Goal: Task Accomplishment & Management: Complete application form

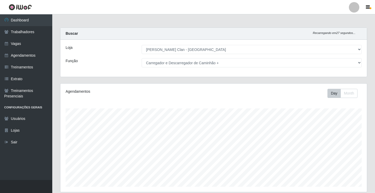
select select "452"
select select "138"
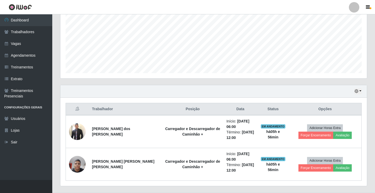
click at [328, 132] on button "Forçar Encerramento" at bounding box center [316, 135] width 35 height 7
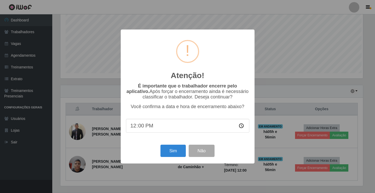
scroll to position [108, 304]
click at [178, 153] on button "Sim" at bounding box center [173, 151] width 25 height 12
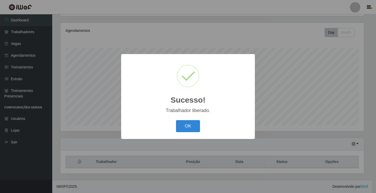
click at [344, 160] on div "Sucesso! × Trabalhador liberado. OK Cancel" at bounding box center [188, 96] width 376 height 193
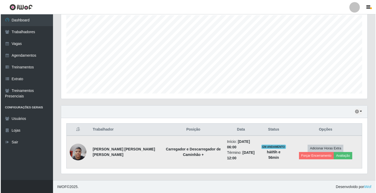
scroll to position [94, 0]
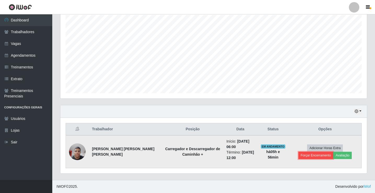
click at [333, 152] on button "Forçar Encerramento" at bounding box center [316, 155] width 35 height 7
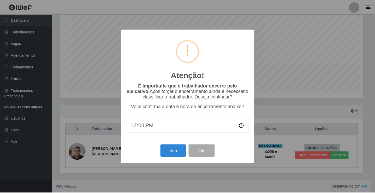
scroll to position [108, 304]
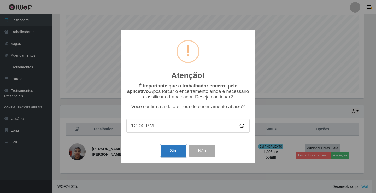
click at [174, 157] on button "Sim" at bounding box center [173, 151] width 25 height 12
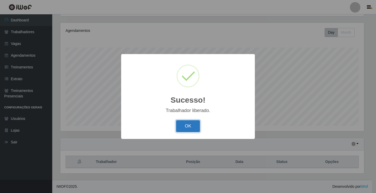
click at [187, 125] on button "OK" at bounding box center [188, 126] width 24 height 12
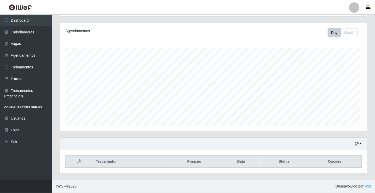
scroll to position [108, 307]
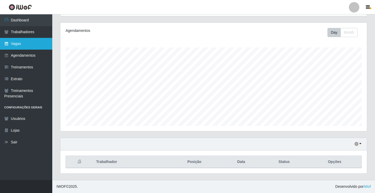
click at [26, 45] on link "Vagas" at bounding box center [26, 44] width 52 height 12
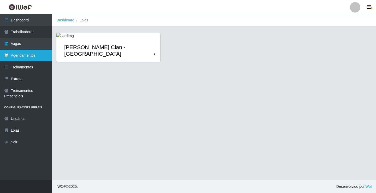
click at [28, 54] on link "Agendamentos" at bounding box center [26, 56] width 52 height 12
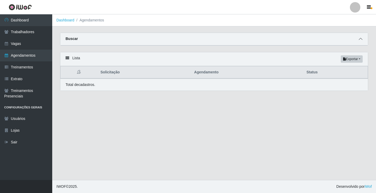
click at [358, 41] on span at bounding box center [361, 39] width 6 height 6
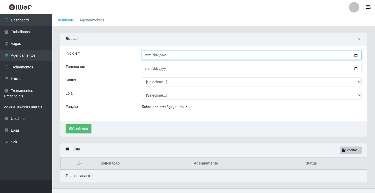
click at [150, 58] on input "Início em" at bounding box center [252, 55] width 220 height 9
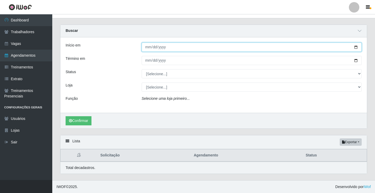
scroll to position [9, 0]
click at [149, 48] on input "Início em" at bounding box center [252, 46] width 220 height 9
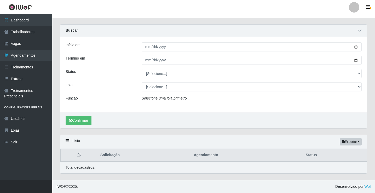
click at [152, 53] on div "Início em Término em Status [Selecione...] AGENDADO AGUARDANDO LIBERAR EM ANDAM…" at bounding box center [213, 75] width 307 height 76
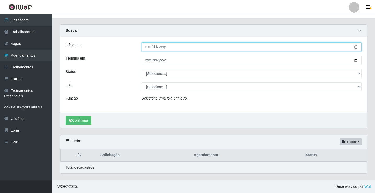
click at [146, 48] on input "Início em" at bounding box center [252, 46] width 220 height 9
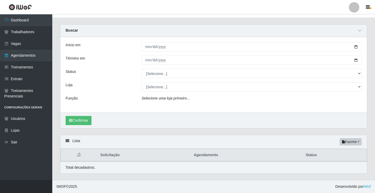
drag, startPoint x: 364, startPoint y: 93, endPoint x: 305, endPoint y: 62, distance: 66.3
click at [352, 81] on div "Início em Término em Status [Selecione...] AGENDADO AGUARDANDO LIBERAR EM ANDAM…" at bounding box center [213, 75] width 307 height 76
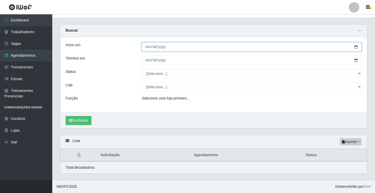
click at [149, 48] on input "Início em" at bounding box center [252, 46] width 220 height 9
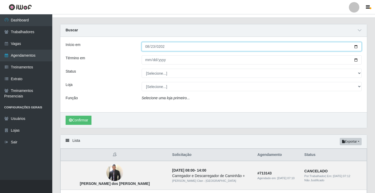
type input "[DATE]"
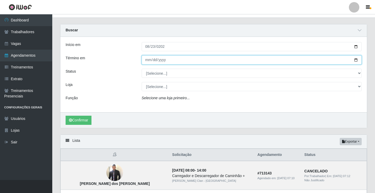
click at [147, 61] on input "Término em" at bounding box center [252, 59] width 220 height 9
type input "[DATE]"
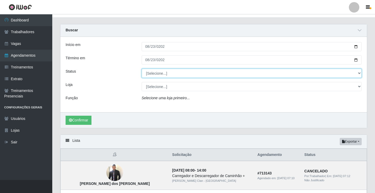
click at [169, 74] on select "[Selecione...] AGENDADO AGUARDANDO LIBERAR EM ANDAMENTO EM REVISÃO FINALIZADO C…" at bounding box center [252, 73] width 220 height 9
select select "AGENDADO"
click at [142, 69] on select "[Selecione...] AGENDADO AGUARDANDO LIBERAR EM ANDAMENTO EM REVISÃO FINALIZADO C…" at bounding box center [252, 73] width 220 height 9
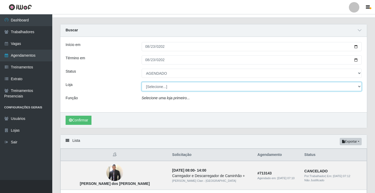
click at [169, 87] on select "[Selecione...] [PERSON_NAME] Clan - [GEOGRAPHIC_DATA]" at bounding box center [252, 86] width 220 height 9
select select "452"
click at [142, 82] on select "[Selecione...] [PERSON_NAME] Clan - [GEOGRAPHIC_DATA]" at bounding box center [252, 86] width 220 height 9
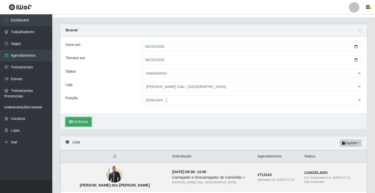
click at [81, 121] on button "Confirmar" at bounding box center [79, 121] width 26 height 9
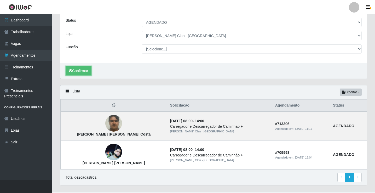
scroll to position [72, 0]
